Goal: Transaction & Acquisition: Download file/media

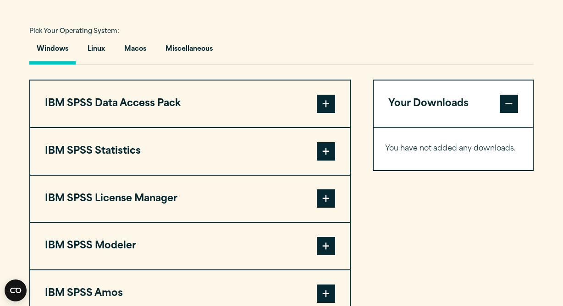
scroll to position [663, 0]
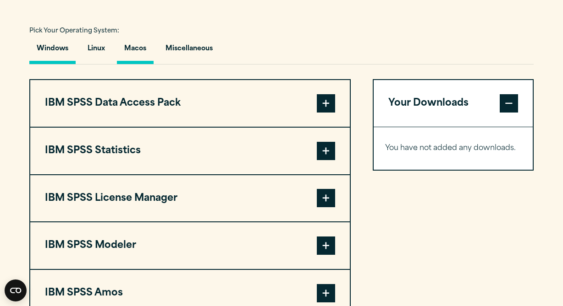
click at [131, 56] on button "Macos" at bounding box center [135, 51] width 37 height 26
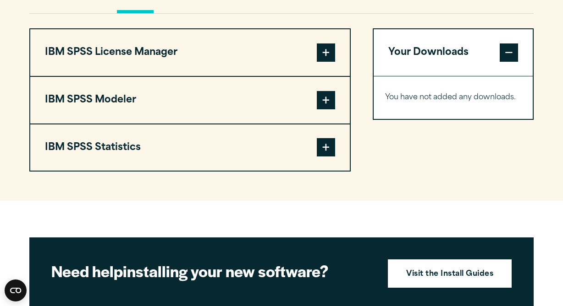
scroll to position [712, 0]
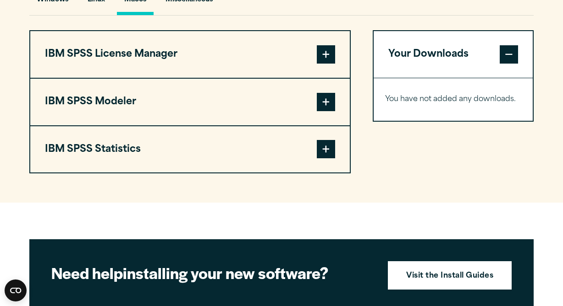
click at [321, 60] on span at bounding box center [326, 54] width 18 height 18
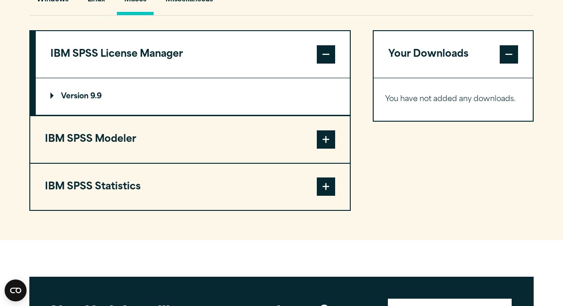
click at [58, 95] on summary "Version 9.9" at bounding box center [193, 96] width 314 height 37
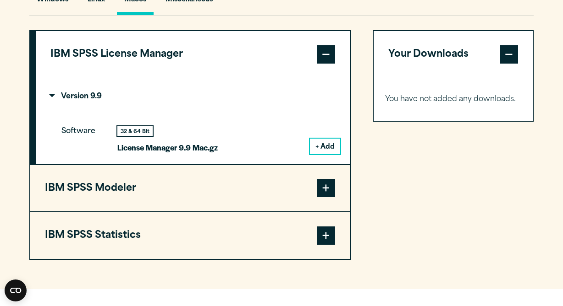
click at [151, 228] on button "IBM SPSS Statistics" at bounding box center [189, 236] width 319 height 47
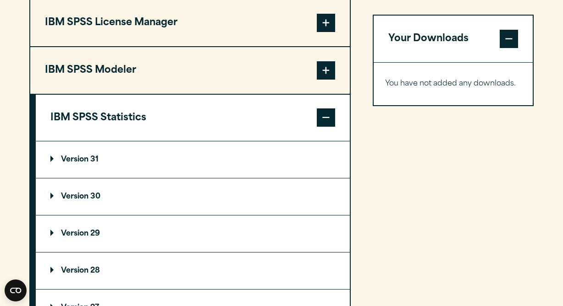
scroll to position [761, 0]
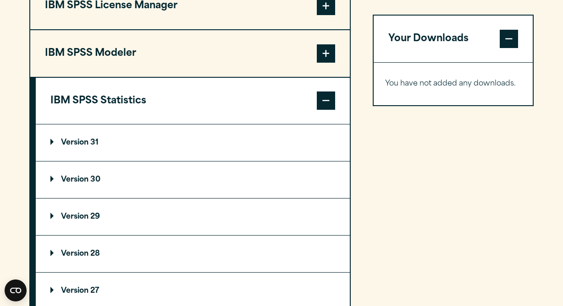
click at [135, 152] on summary "Version 31" at bounding box center [193, 143] width 314 height 37
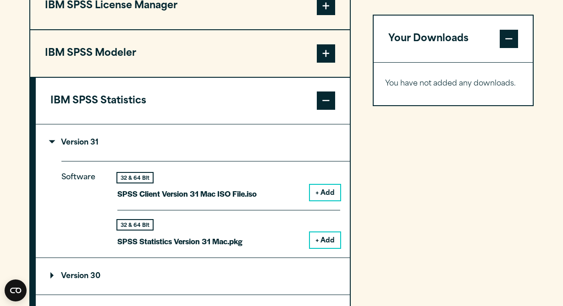
click at [317, 196] on button "+ Add" at bounding box center [325, 193] width 30 height 16
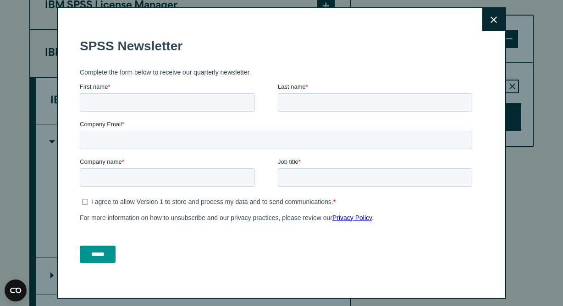
click at [116, 204] on p "I agree to allow Version 1 to store and process my data and to send communicati…" at bounding box center [212, 201] width 242 height 7
click at [151, 102] on input "First name *" at bounding box center [167, 102] width 175 height 18
type input "******"
click at [300, 97] on input "Last name *" at bounding box center [375, 102] width 194 height 18
type input "*****"
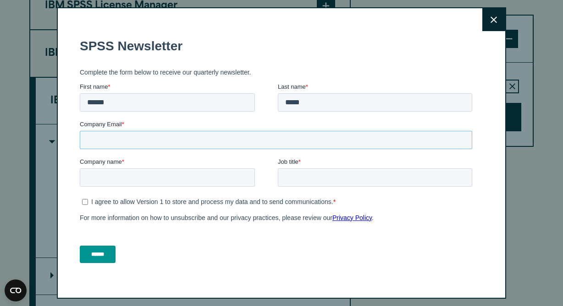
click at [235, 134] on input "Company Email *" at bounding box center [276, 140] width 392 height 18
click at [147, 141] on input "Company Email *" at bounding box center [276, 140] width 392 height 18
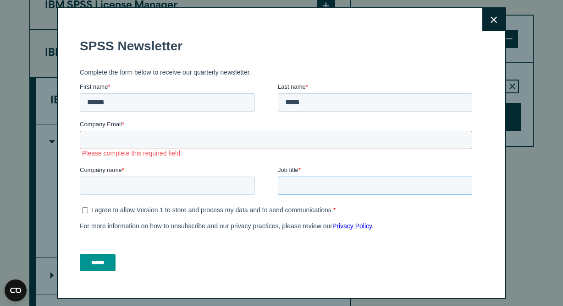
click at [284, 180] on input "Job title *" at bounding box center [375, 186] width 194 height 18
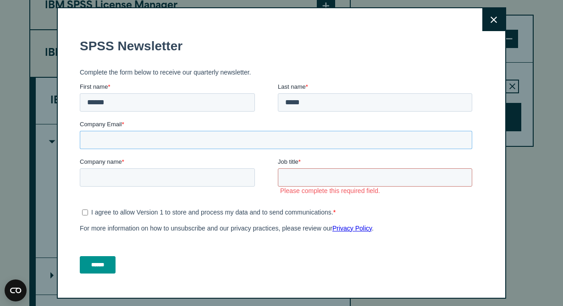
click at [164, 137] on input "Company Email *" at bounding box center [276, 140] width 392 height 18
type input "**********"
click at [164, 180] on input "Company name *" at bounding box center [167, 178] width 175 height 18
type input "**********"
click at [302, 177] on input "Job title *" at bounding box center [375, 178] width 194 height 18
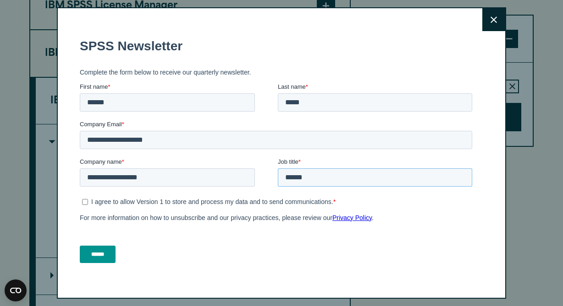
type input "******"
click at [109, 257] on input "******" at bounding box center [98, 254] width 36 height 17
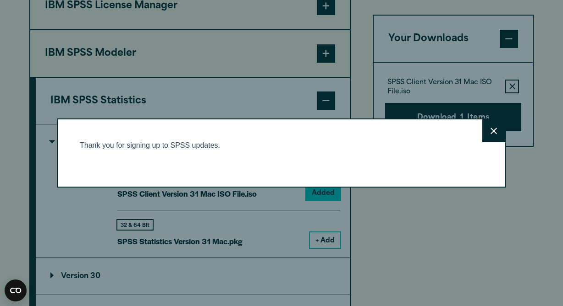
click at [482, 126] on button "Close" at bounding box center [493, 131] width 23 height 23
click at [493, 130] on icon at bounding box center [493, 131] width 6 height 6
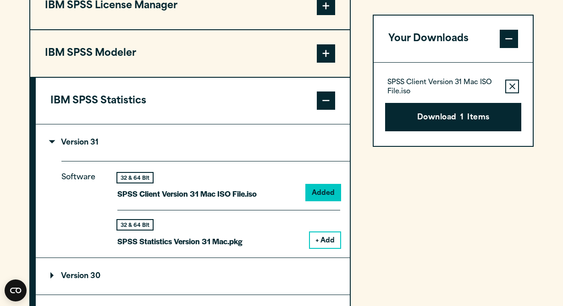
click at [440, 118] on button "Download 1 Items" at bounding box center [453, 117] width 136 height 28
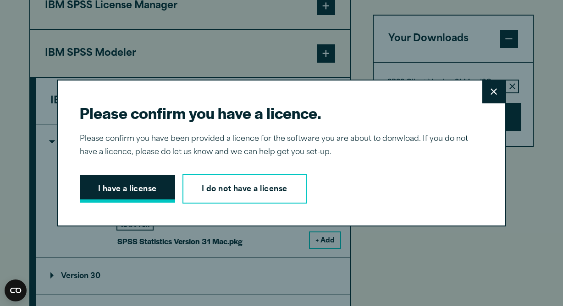
click at [136, 190] on button "I have a license" at bounding box center [127, 189] width 95 height 28
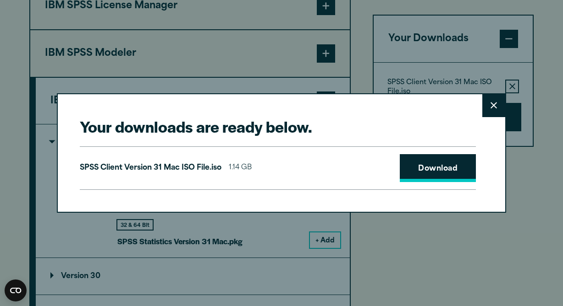
click at [418, 173] on link "Download" at bounding box center [437, 168] width 76 height 28
click at [489, 109] on button "Close" at bounding box center [493, 105] width 23 height 23
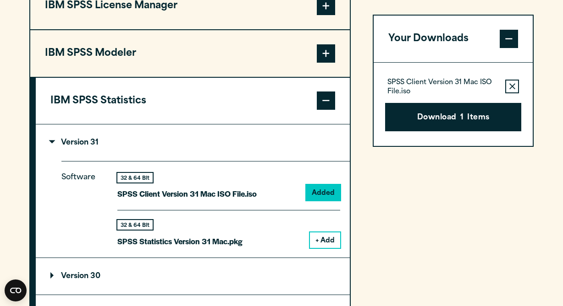
click at [360, 106] on div "IBM SPSS Data Access Pack Version 8 Plugin 32 & 64 Bit Data Access Pack 8.0.zip…" at bounding box center [281, 213] width 504 height 463
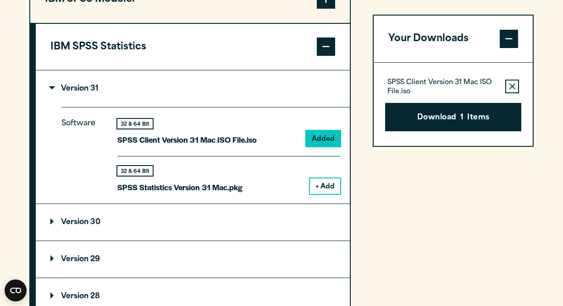
scroll to position [816, 0]
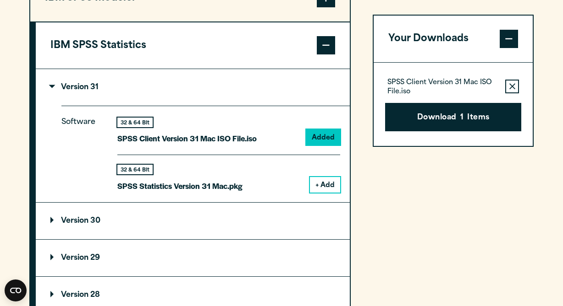
click at [331, 188] on button "+ Add" at bounding box center [325, 185] width 30 height 16
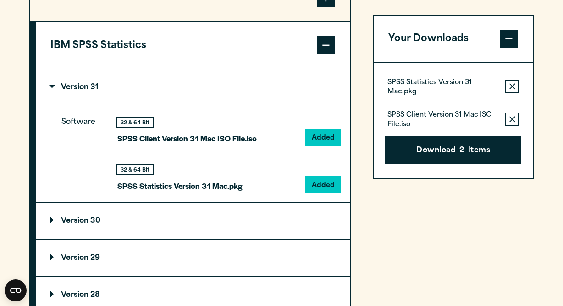
click at [516, 119] on button "Remove this item from your software download list" at bounding box center [512, 120] width 14 height 14
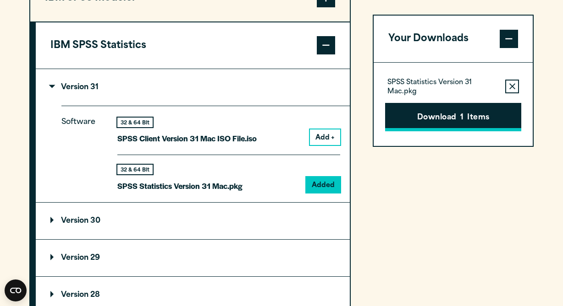
click at [468, 110] on button "Download 1 Items" at bounding box center [453, 117] width 136 height 28
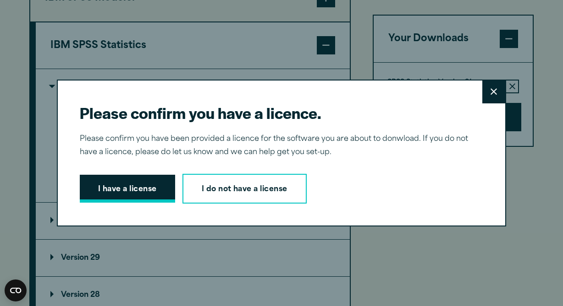
click at [129, 196] on button "I have a license" at bounding box center [127, 189] width 95 height 28
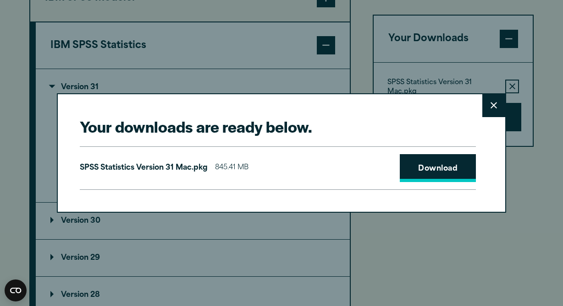
click at [456, 171] on link "Download" at bounding box center [437, 168] width 76 height 28
click at [487, 110] on button "Close" at bounding box center [493, 105] width 23 height 23
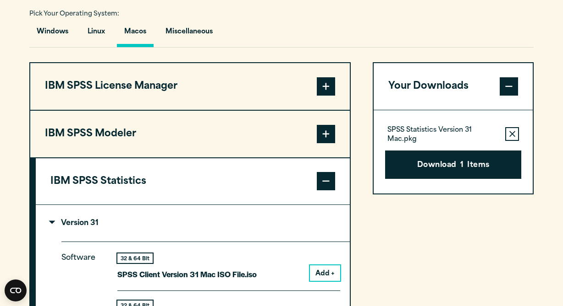
scroll to position [681, 0]
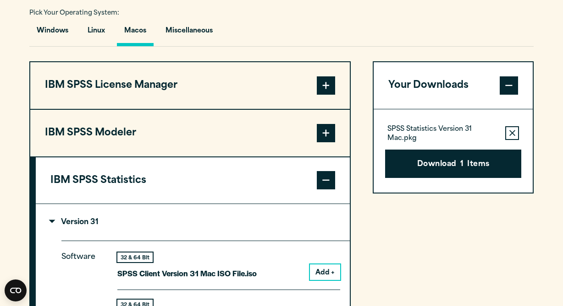
click at [328, 87] on span at bounding box center [326, 86] width 18 height 18
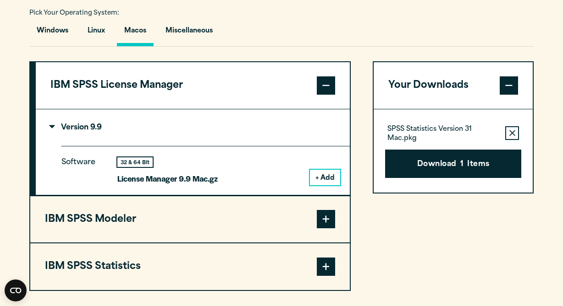
click at [328, 182] on button "+ Add" at bounding box center [325, 178] width 30 height 16
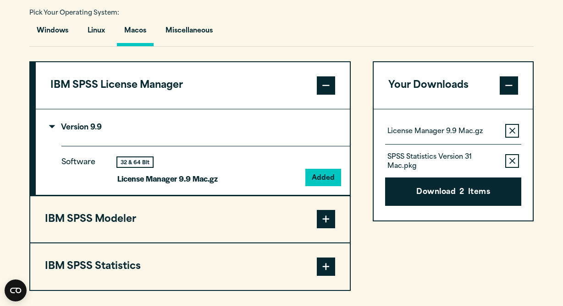
click at [514, 168] on button "Remove this item from your software download list" at bounding box center [512, 161] width 14 height 14
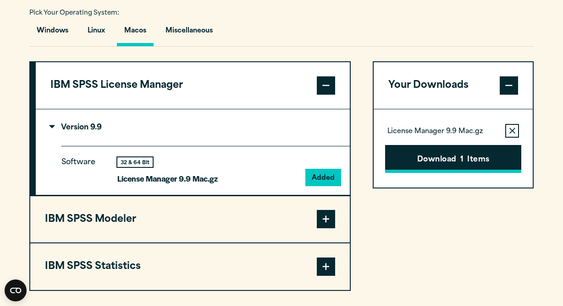
click at [476, 166] on button "Download 1 Items" at bounding box center [453, 159] width 136 height 28
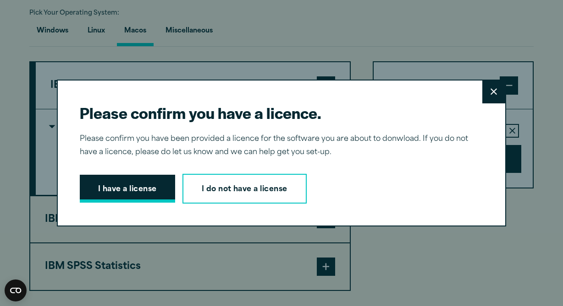
click at [123, 191] on button "I have a license" at bounding box center [127, 189] width 95 height 28
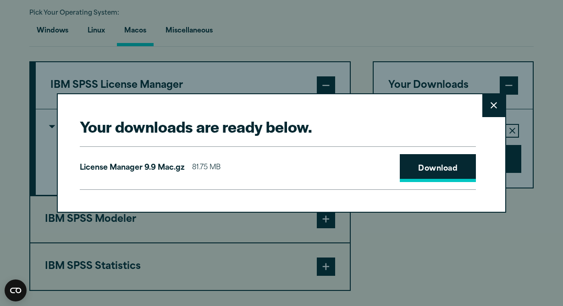
click at [439, 164] on link "Download" at bounding box center [437, 168] width 76 height 28
click at [493, 108] on icon at bounding box center [493, 105] width 6 height 7
